Goal: Information Seeking & Learning: Learn about a topic

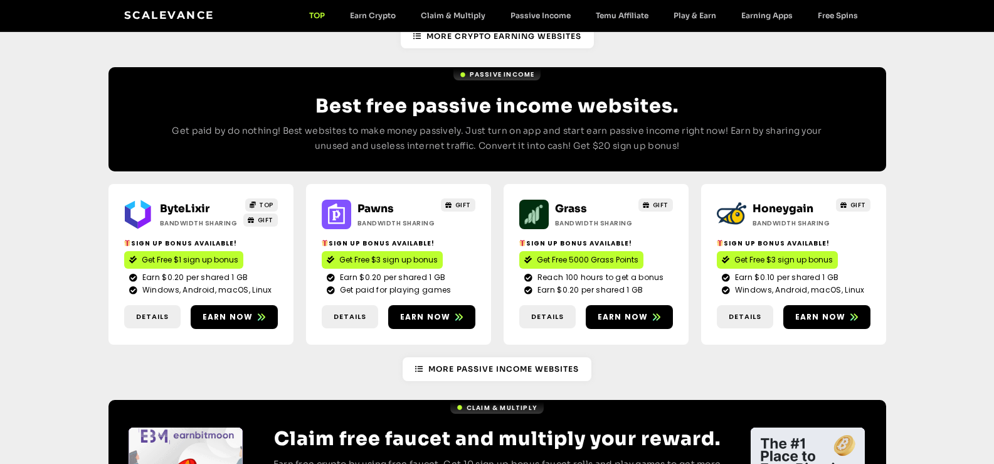
scroll to position [1503, 0]
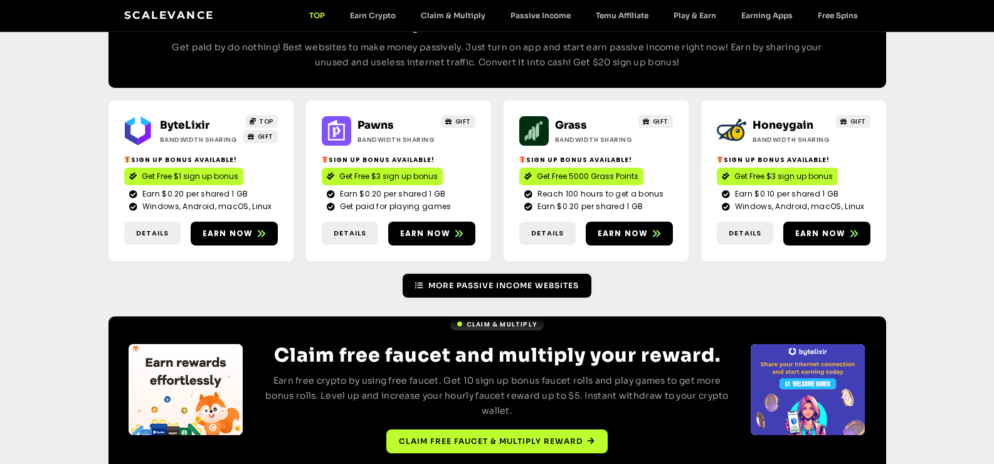
click at [506, 280] on span "More Passive Income Websites" at bounding box center [504, 285] width 151 height 11
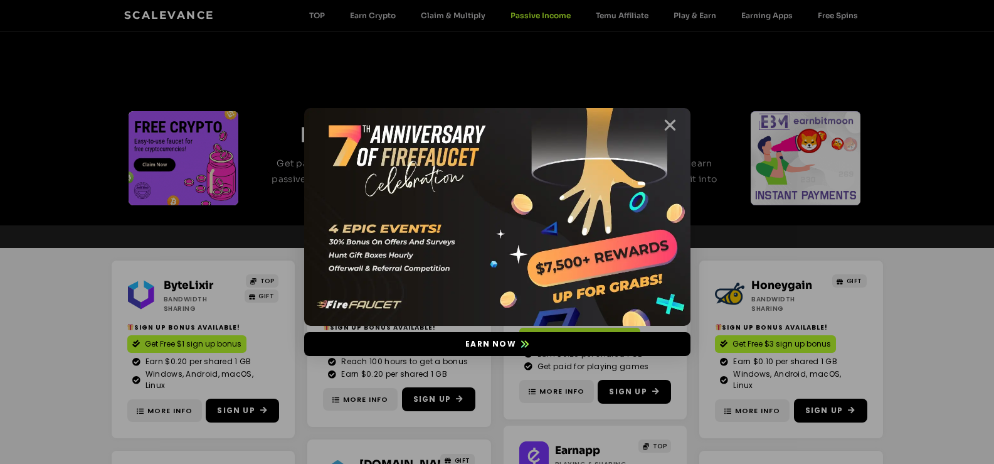
click at [671, 118] on icon "Close" at bounding box center [671, 125] width 16 height 16
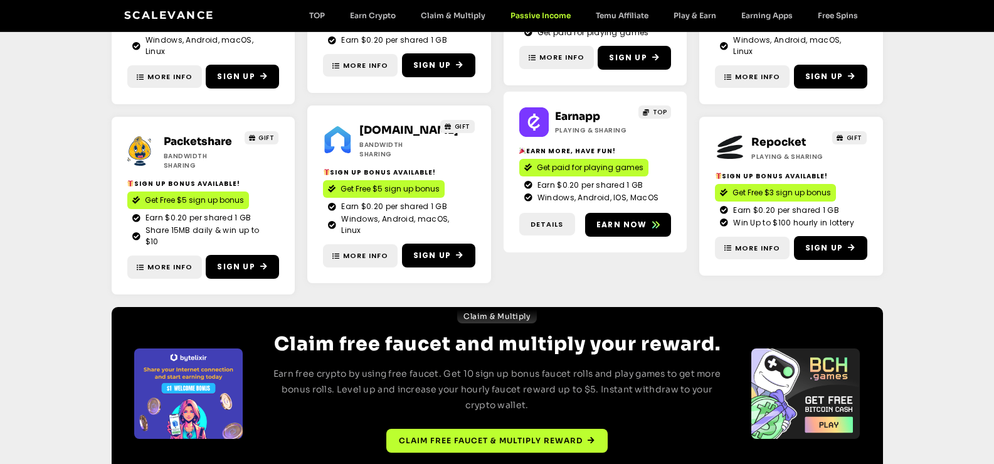
scroll to position [344, 0]
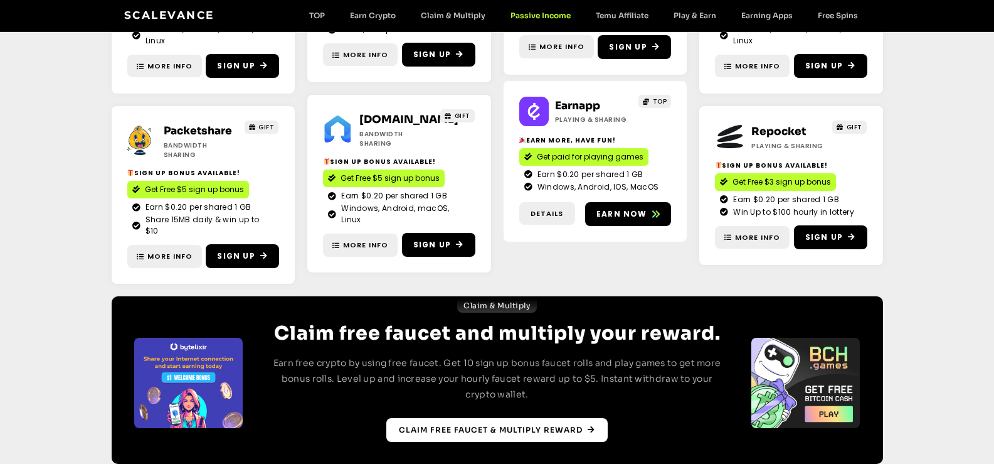
click at [497, 424] on span "Claim free faucet & multiply reward" at bounding box center [491, 429] width 184 height 11
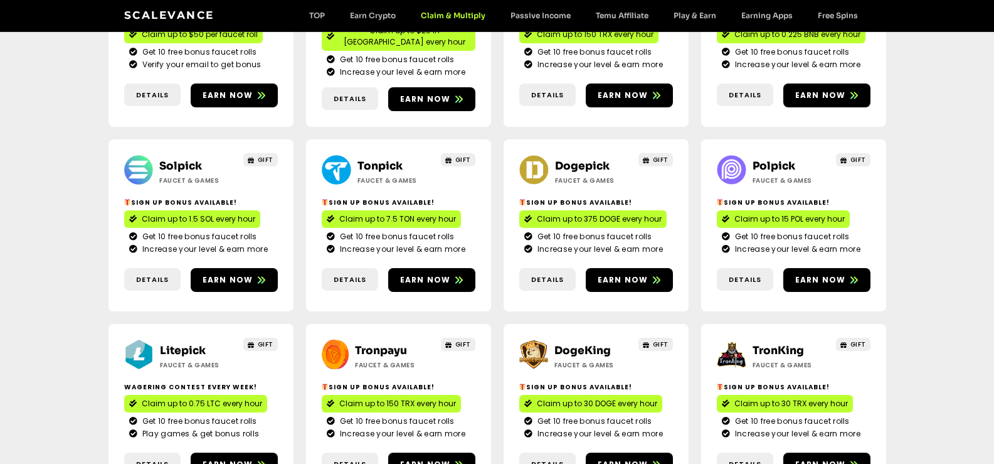
scroll to position [376, 0]
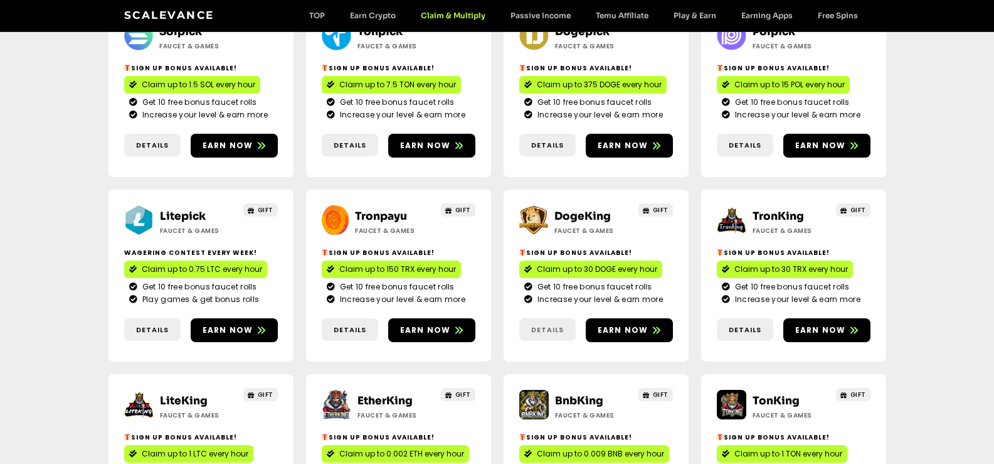
click at [551, 324] on span "Details" at bounding box center [547, 329] width 33 height 11
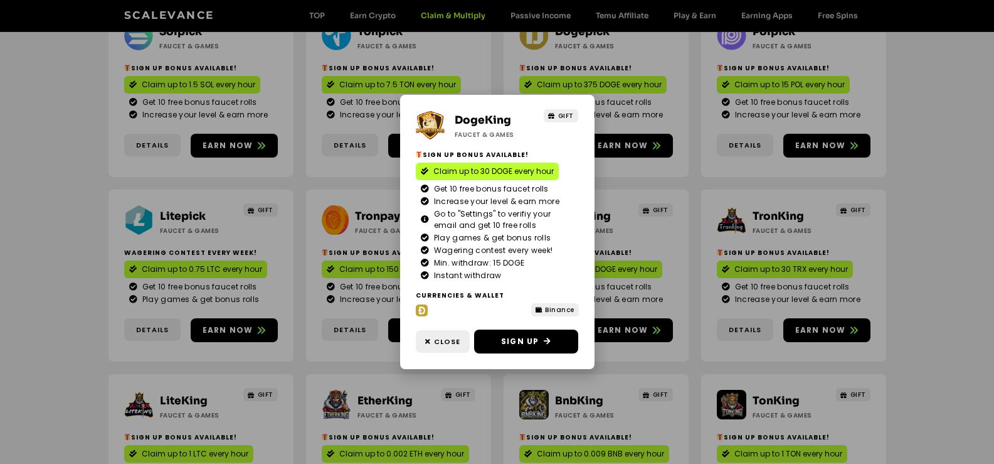
click at [646, 164] on div "DogeKing Faucet & Games GIFT Sign Up Bonus Available! Claim up to 30 DOGE every…" at bounding box center [497, 232] width 994 height 464
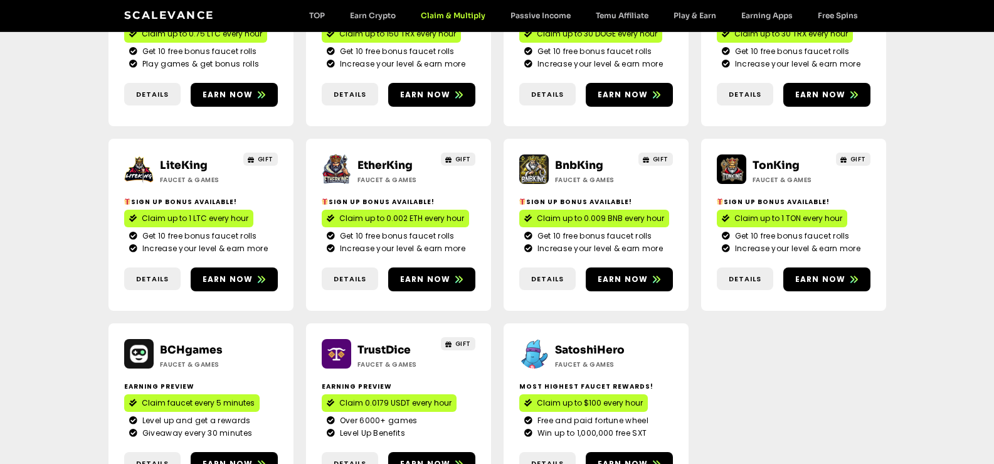
scroll to position [690, 0]
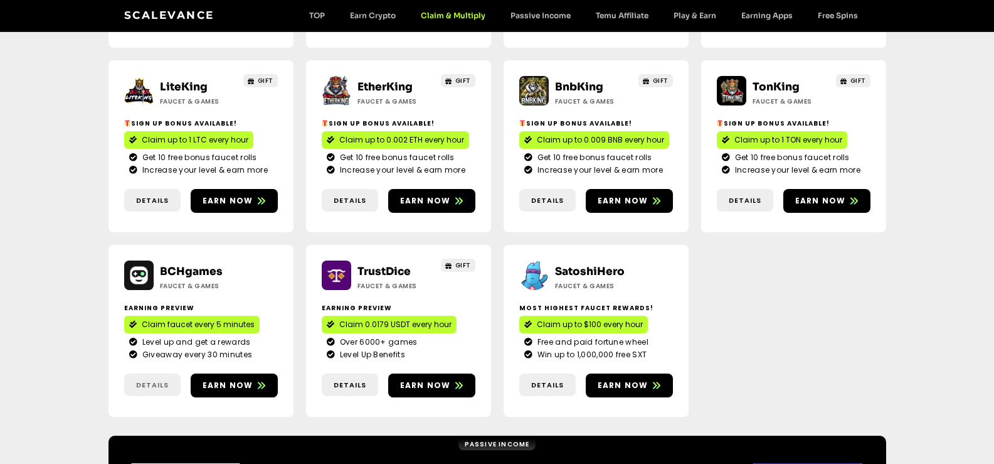
click at [168, 380] on span "Details" at bounding box center [152, 385] width 33 height 11
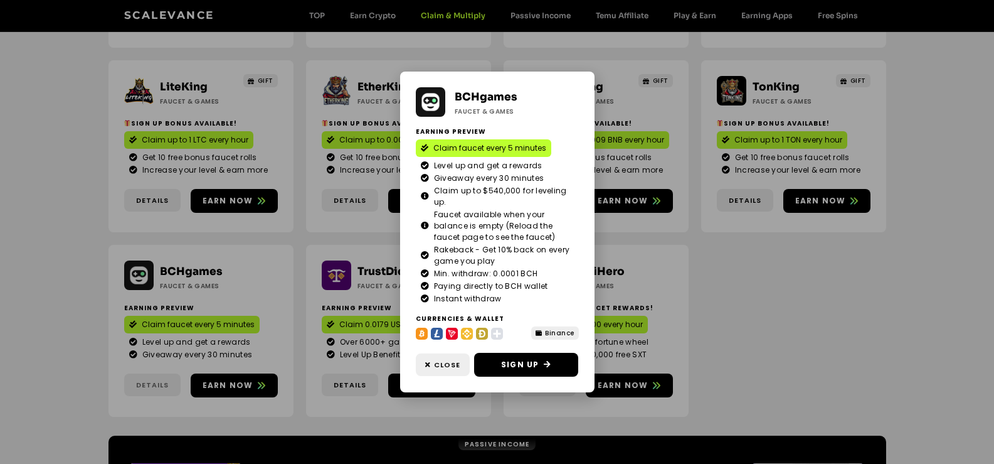
click at [168, 337] on div "BCHgames Faucet & Games Earning Preview Claim faucet every 5 minutes Level up a…" at bounding box center [497, 232] width 994 height 464
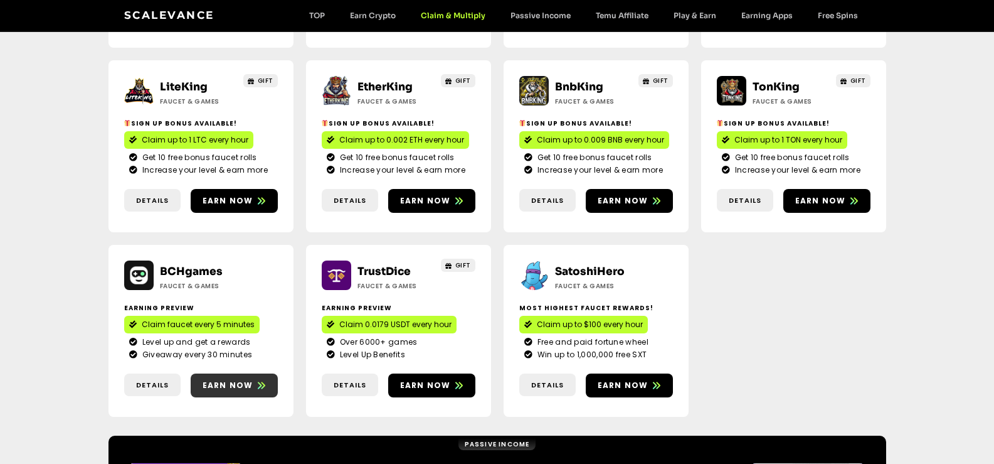
click at [240, 380] on span "Earn now" at bounding box center [228, 385] width 51 height 11
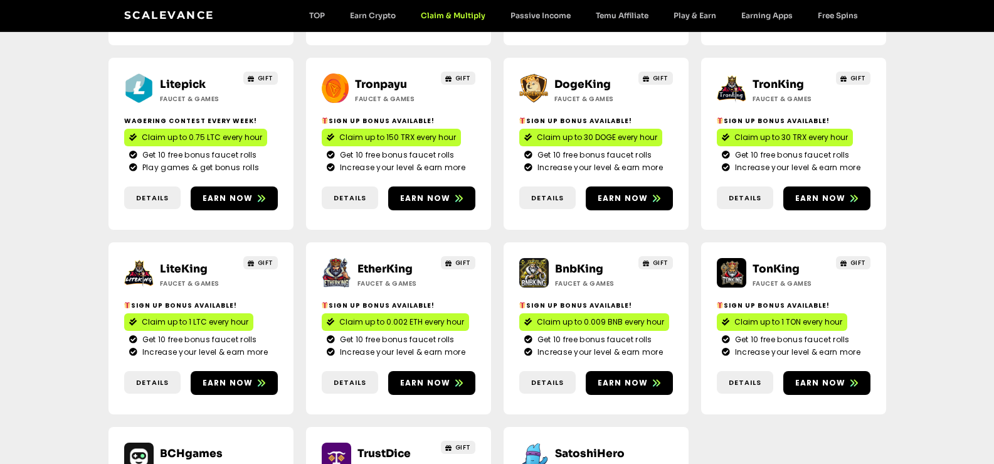
scroll to position [439, 0]
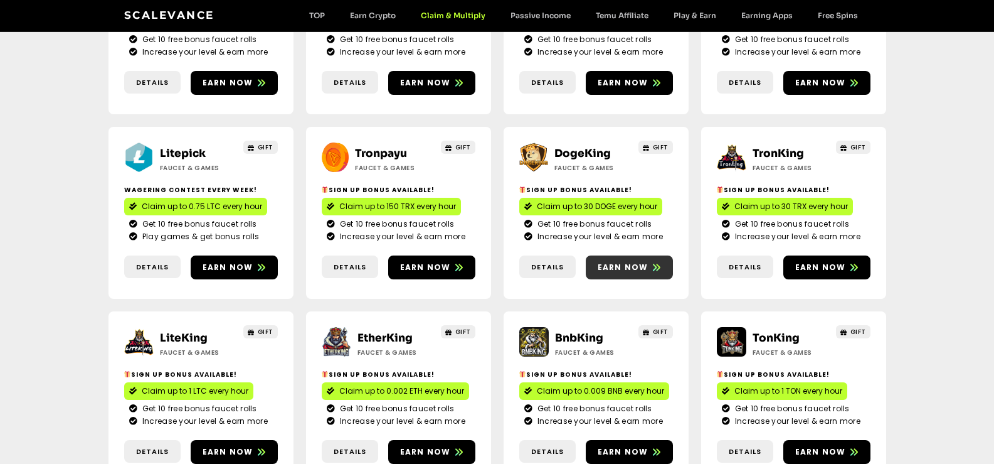
click at [649, 262] on span "Earn now" at bounding box center [629, 267] width 87 height 11
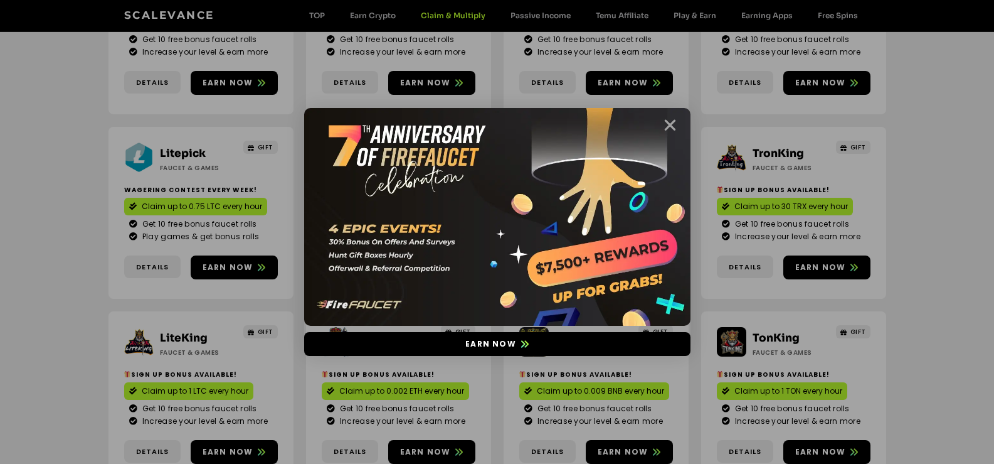
click at [665, 124] on icon "Close" at bounding box center [671, 125] width 16 height 16
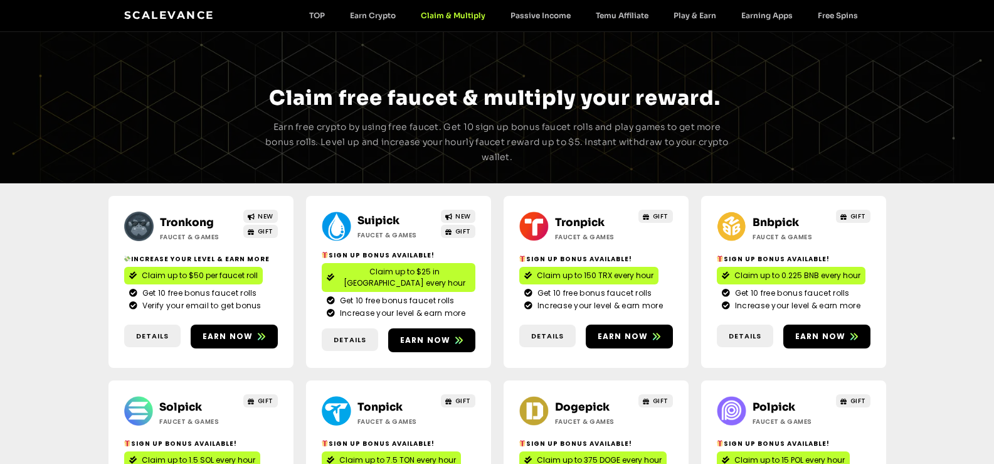
scroll to position [0, 0]
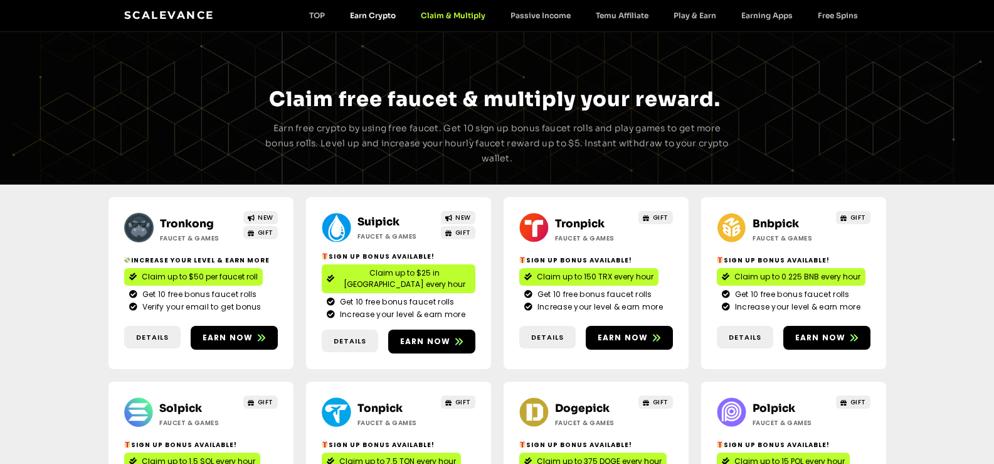
click at [379, 19] on link "Earn Crypto" at bounding box center [373, 15] width 71 height 9
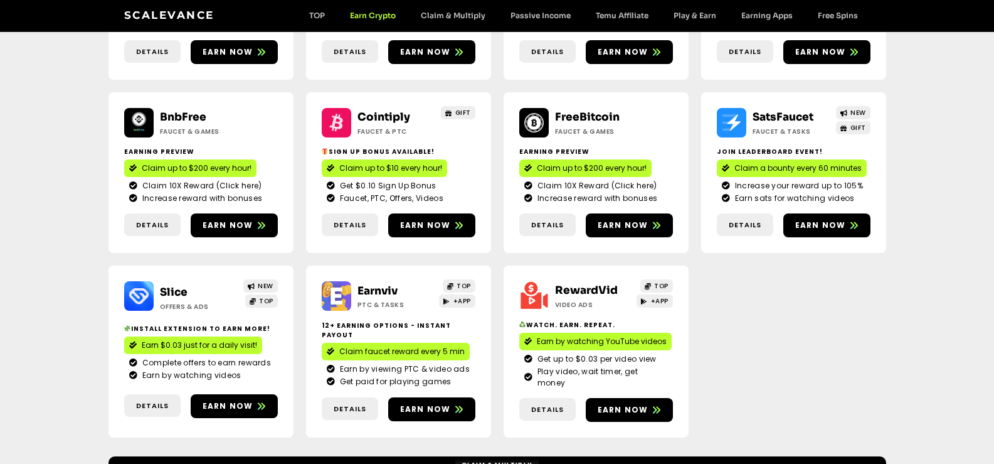
scroll to position [270, 0]
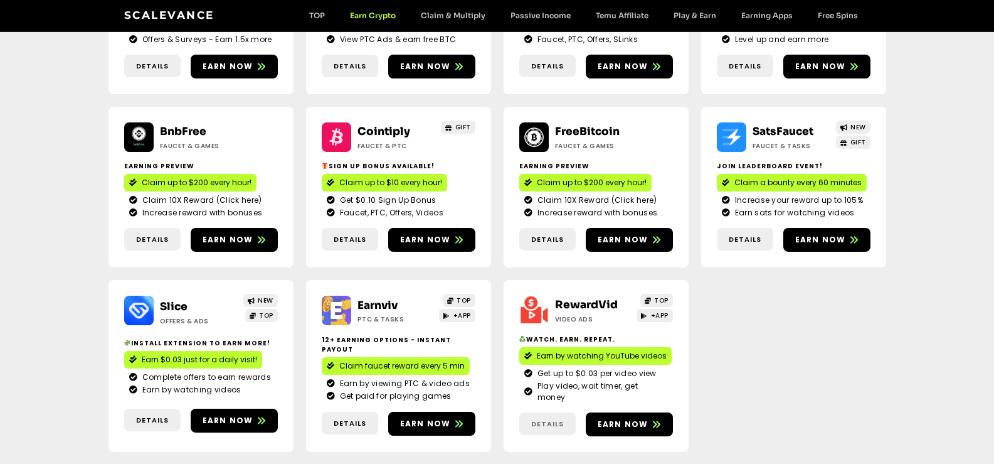
click at [557, 418] on span "Details" at bounding box center [547, 423] width 33 height 11
click at [553, 418] on span "Details" at bounding box center [547, 423] width 33 height 11
click at [545, 418] on link "Details" at bounding box center [548, 423] width 56 height 23
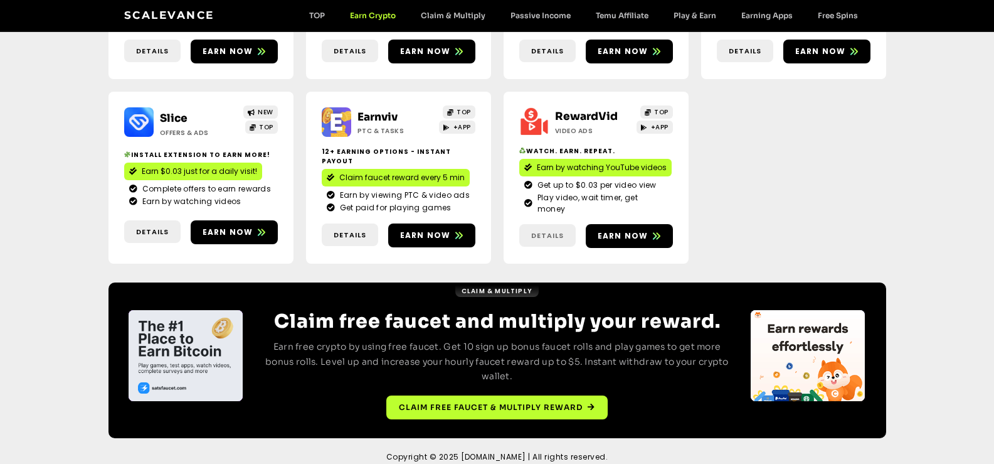
click at [546, 230] on span "Details" at bounding box center [547, 235] width 33 height 11
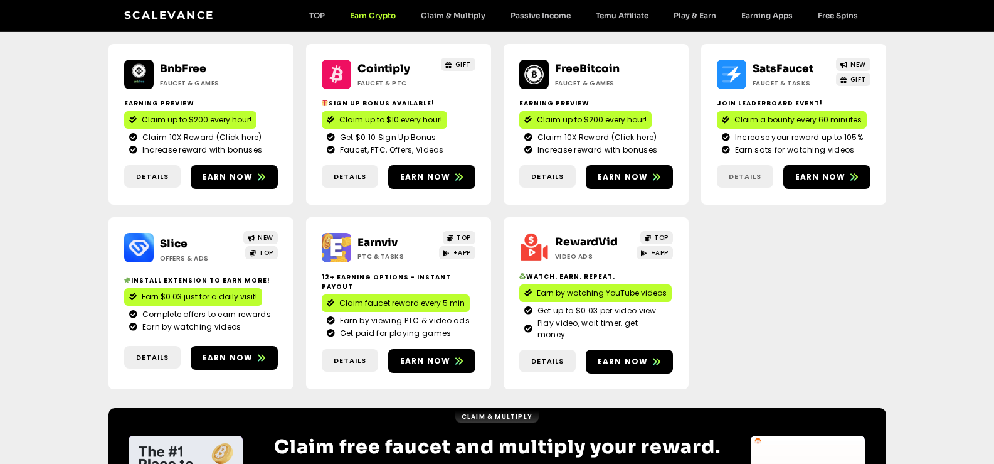
click at [747, 176] on span "Details" at bounding box center [745, 176] width 33 height 11
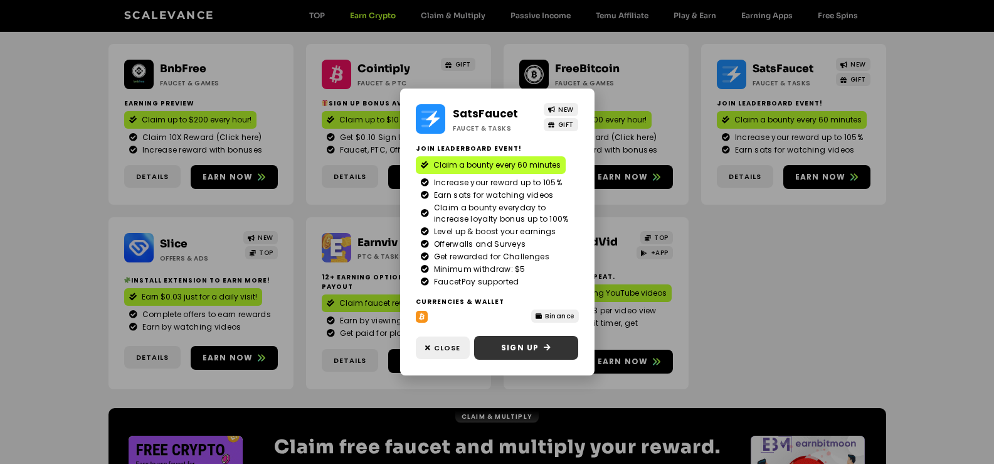
click at [521, 345] on span "Sign Up" at bounding box center [520, 347] width 38 height 11
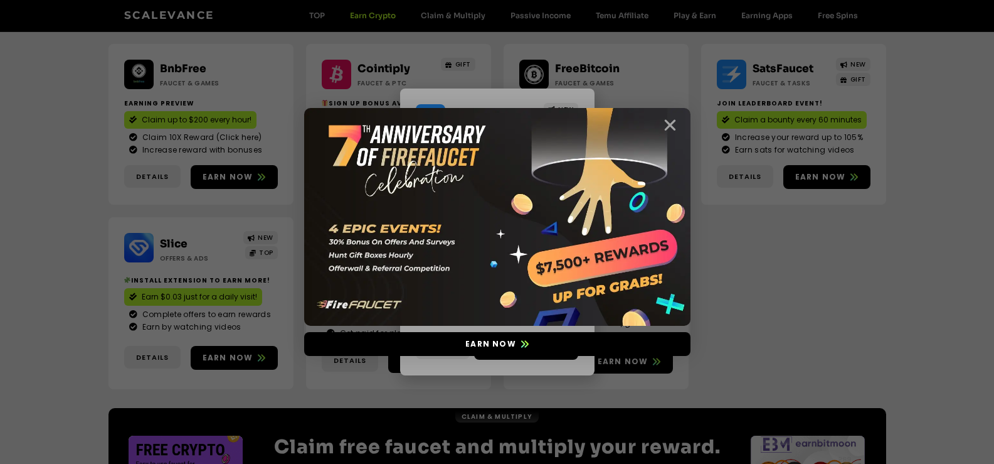
click at [669, 125] on icon "Close" at bounding box center [671, 125] width 16 height 16
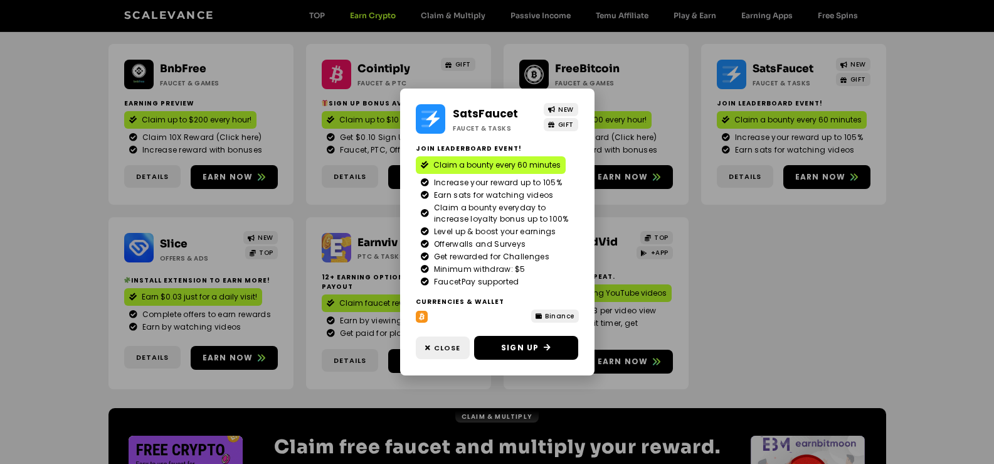
click at [763, 329] on div "SatsFaucet Faucet & Tasks NEW GIFT Join Leaderboard event! Claim a bounty every…" at bounding box center [497, 232] width 994 height 464
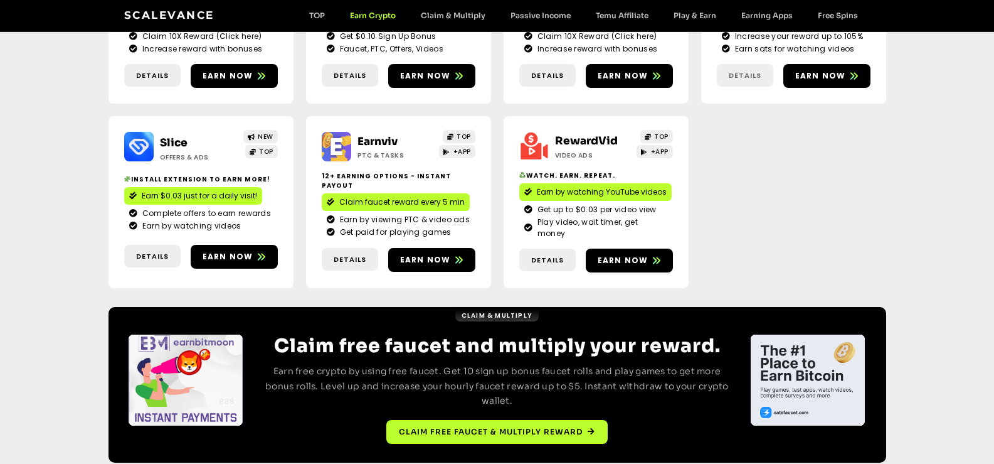
scroll to position [439, 0]
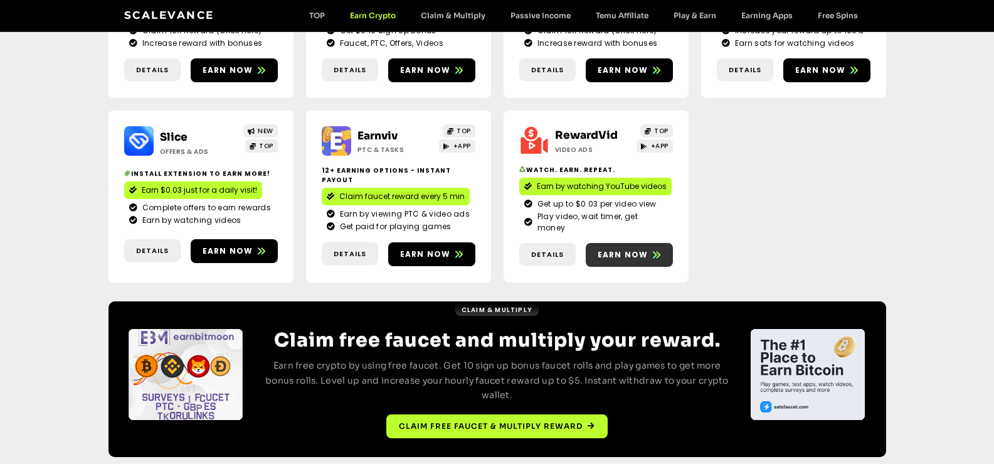
click at [654, 251] on icon at bounding box center [657, 255] width 8 height 8
